Goal: Task Accomplishment & Management: Use online tool/utility

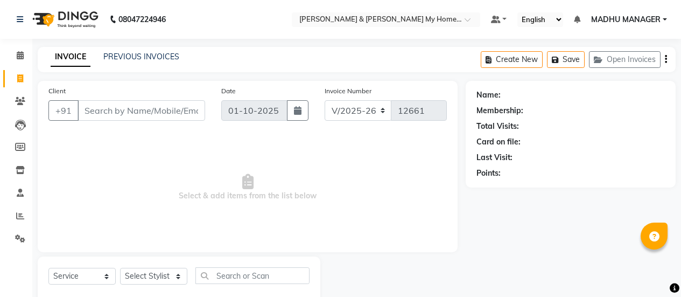
select select "8193"
select select "service"
select select "8193"
select select "service"
click at [176, 50] on div "INVOICE PREVIOUS INVOICES Create New Save Open Invoices" at bounding box center [357, 59] width 638 height 25
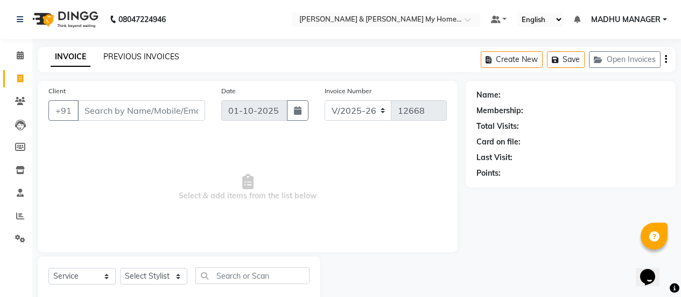
click at [168, 54] on link "PREVIOUS INVOICES" at bounding box center [141, 57] width 76 height 10
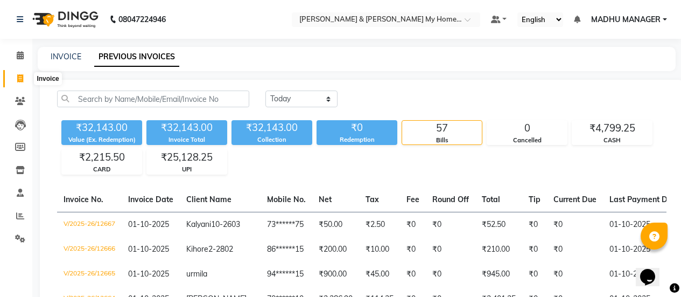
click at [22, 74] on icon at bounding box center [20, 78] width 6 height 8
select select "8193"
select select "service"
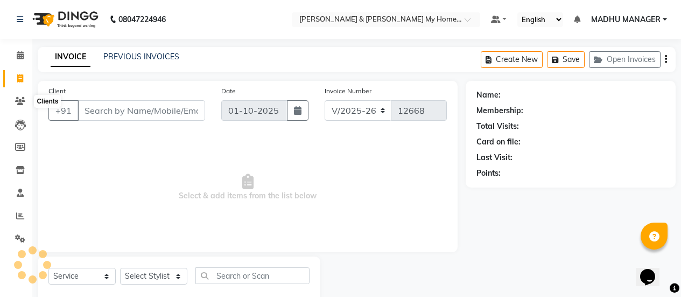
scroll to position [27, 0]
